Goal: Transaction & Acquisition: Purchase product/service

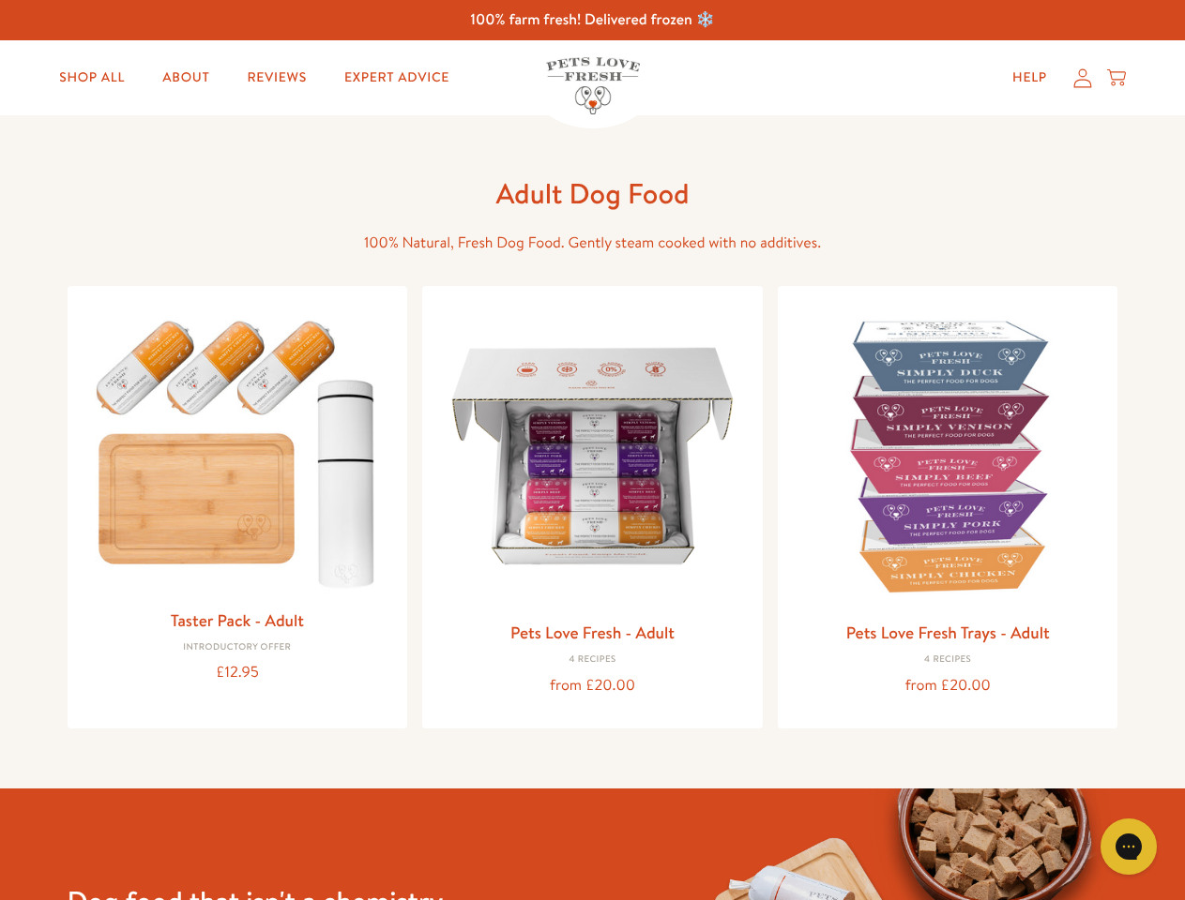
click at [1128, 847] on icon "Gorgias live chat" at bounding box center [1128, 847] width 18 height 18
